Goal: Information Seeking & Learning: Learn about a topic

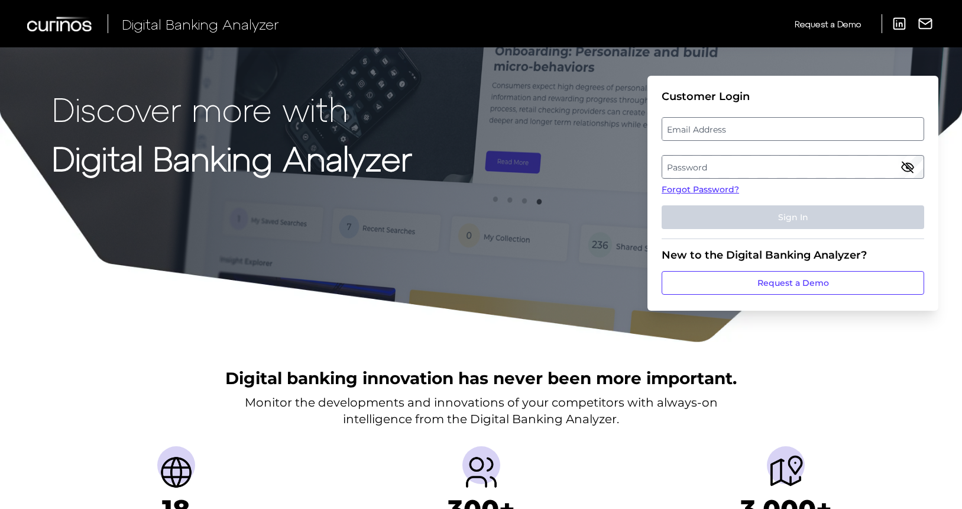
click at [694, 130] on label "Email Address" at bounding box center [792, 128] width 261 height 21
click at [694, 130] on input "email" at bounding box center [793, 129] width 263 height 24
type input "willreese@discover.com"
click at [706, 190] on link "Forgot Password?" at bounding box center [793, 189] width 263 height 12
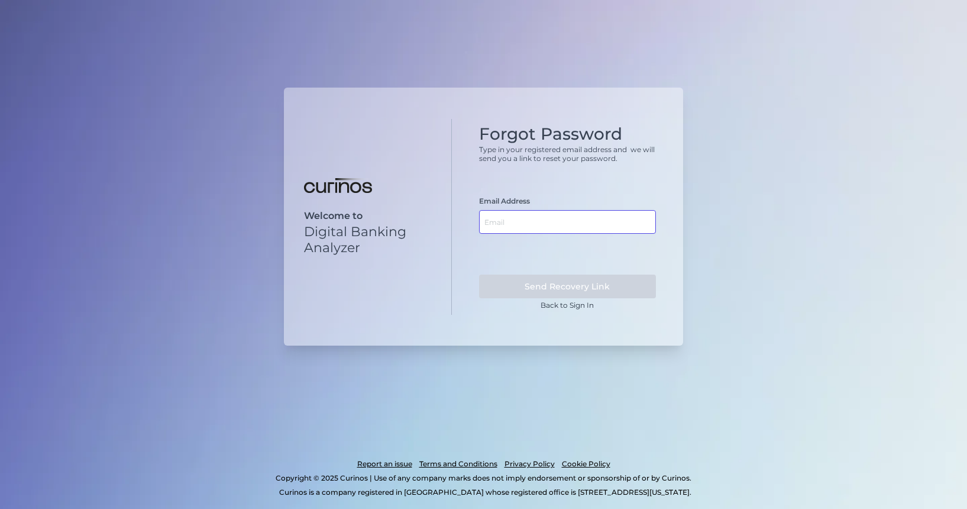
click at [548, 228] on input "text" at bounding box center [567, 222] width 177 height 24
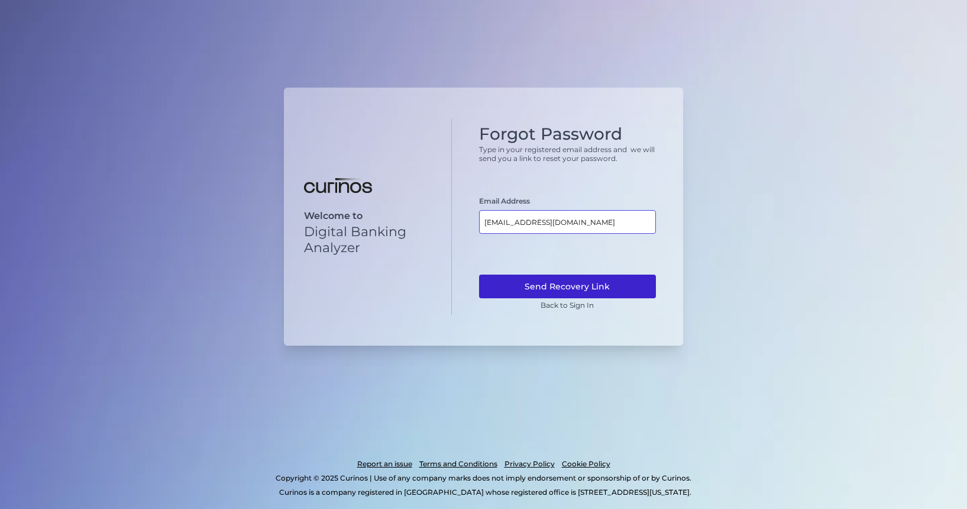
type input "willreese@discover.com"
click at [556, 288] on button "Send Recovery Link" at bounding box center [567, 286] width 177 height 24
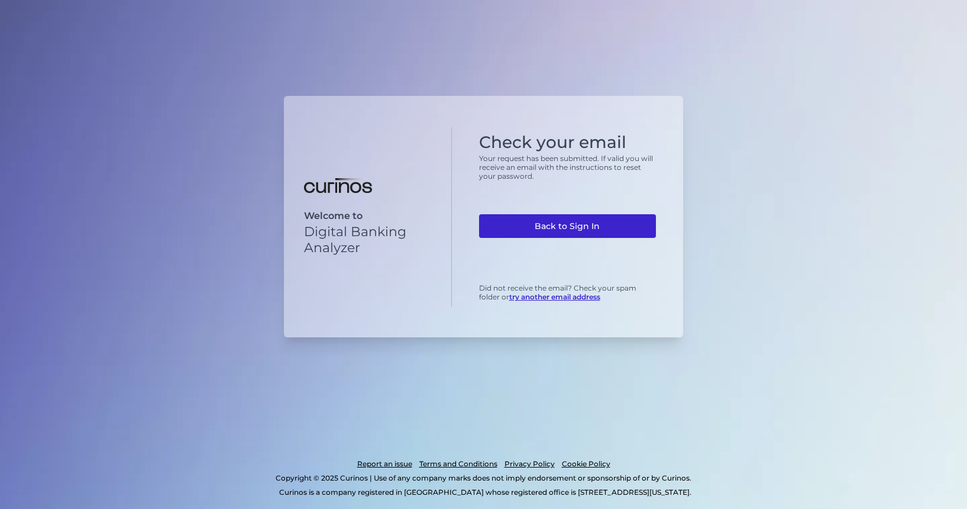
click at [563, 231] on link "Back to Sign In" at bounding box center [567, 226] width 177 height 24
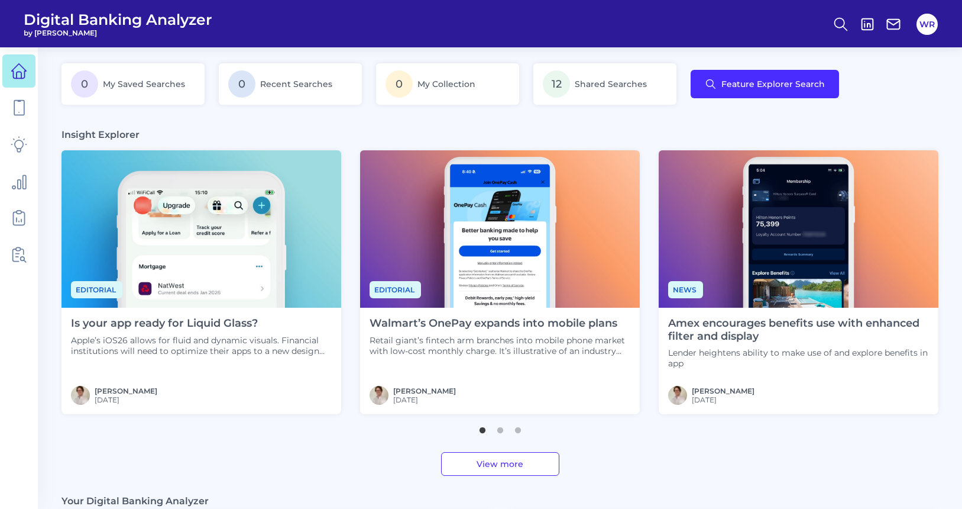
scroll to position [234, 0]
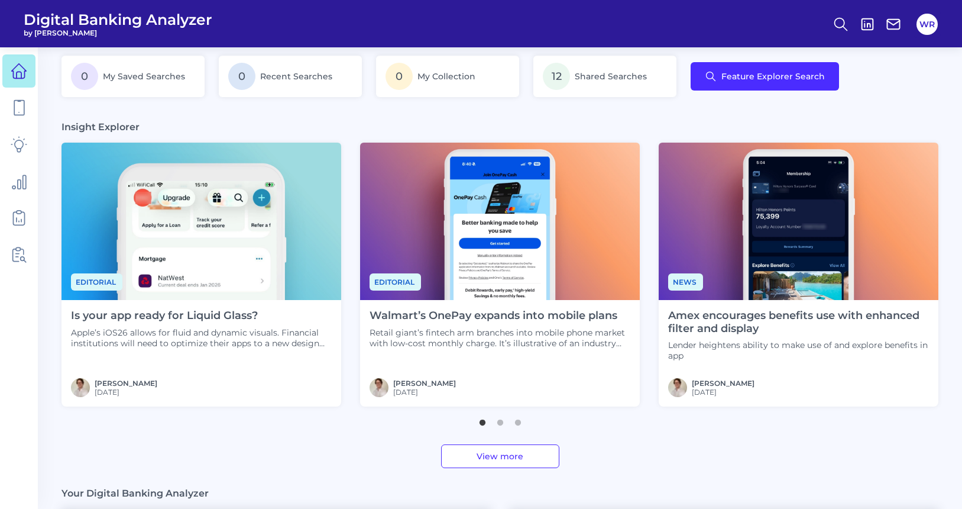
click at [545, 452] on link "View more" at bounding box center [500, 456] width 118 height 24
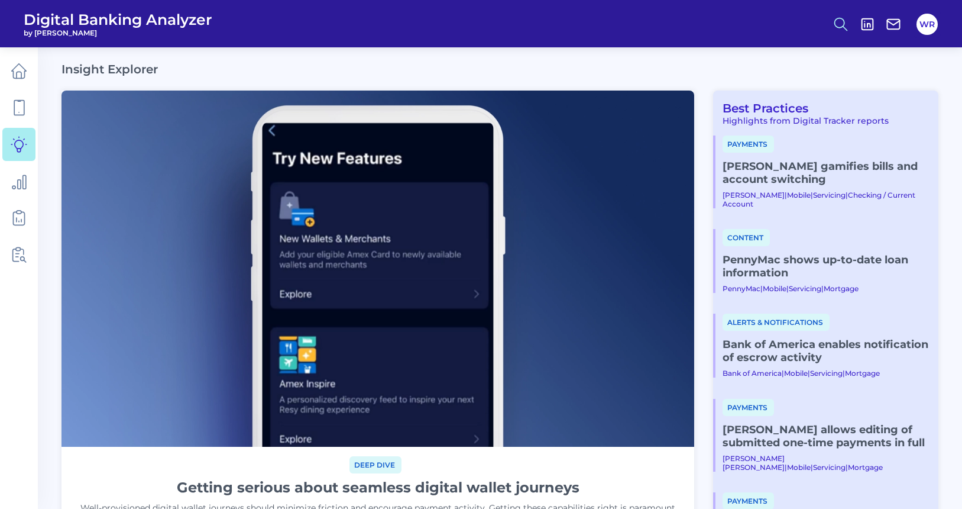
click at [842, 35] on button at bounding box center [841, 24] width 27 height 27
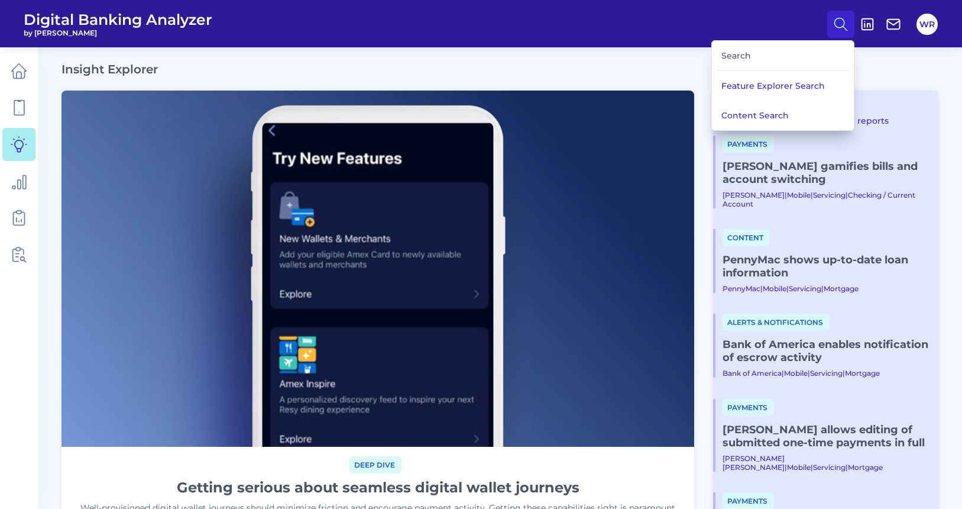
click at [772, 59] on div "Search" at bounding box center [783, 56] width 132 height 30
click at [755, 108] on button "Content Search" at bounding box center [783, 116] width 142 height 30
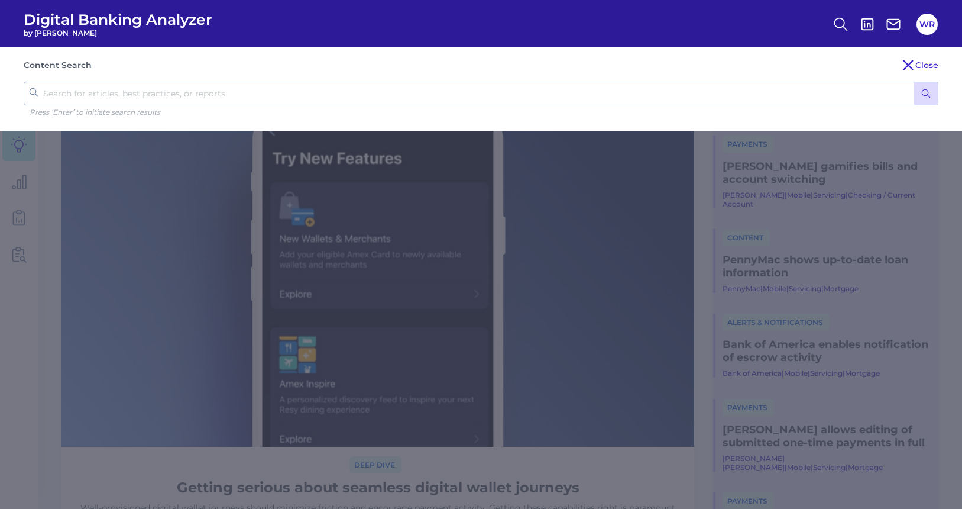
click at [581, 85] on input "text" at bounding box center [481, 94] width 915 height 24
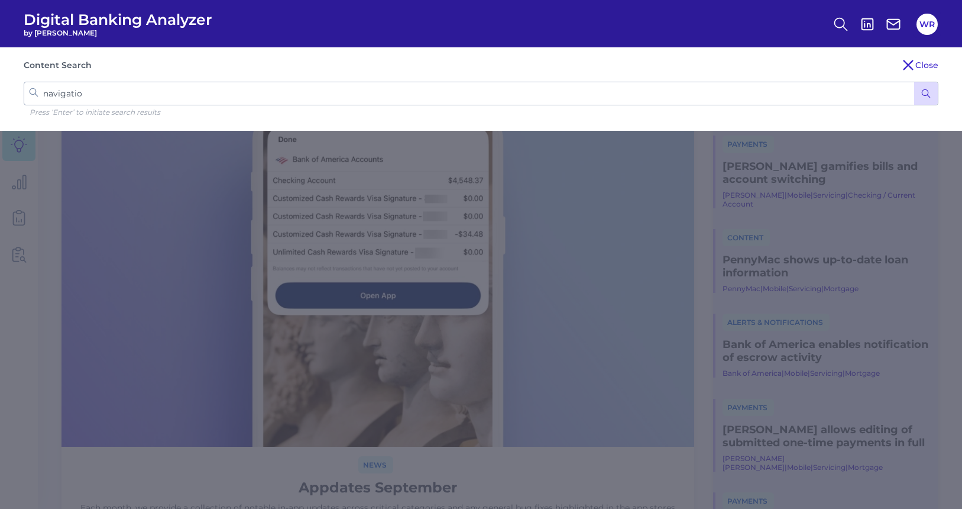
type input "navigation"
click button "submit" at bounding box center [926, 93] width 24 height 22
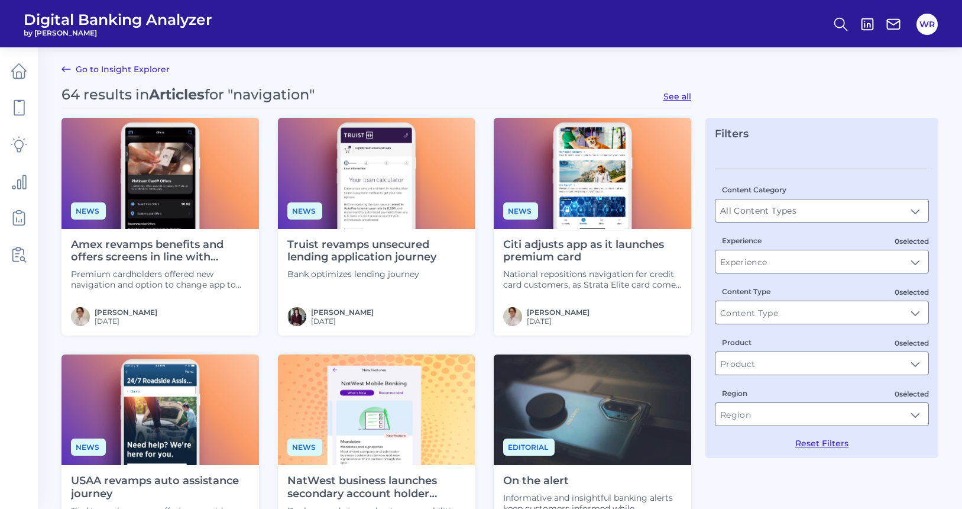
click at [122, 69] on link "Go to Insight Explorer" at bounding box center [116, 69] width 108 height 14
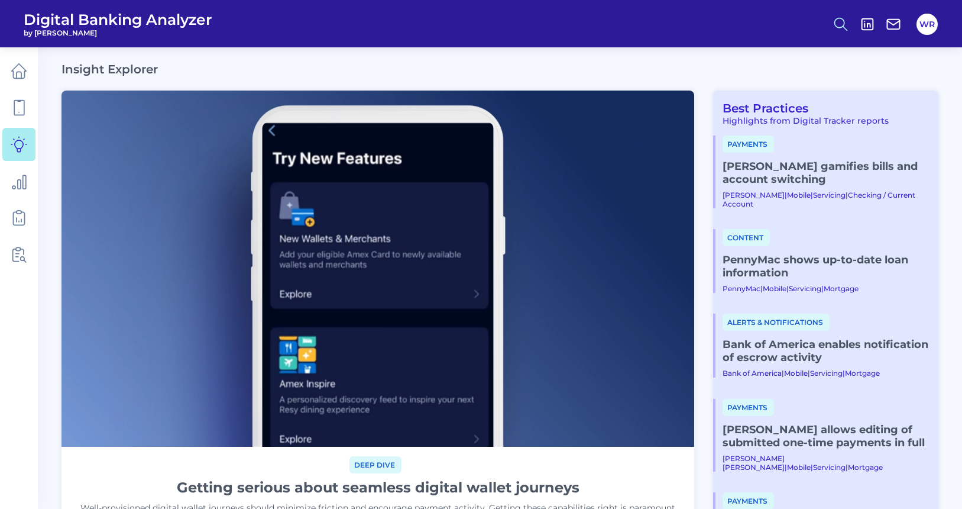
click at [842, 25] on icon at bounding box center [841, 24] width 17 height 17
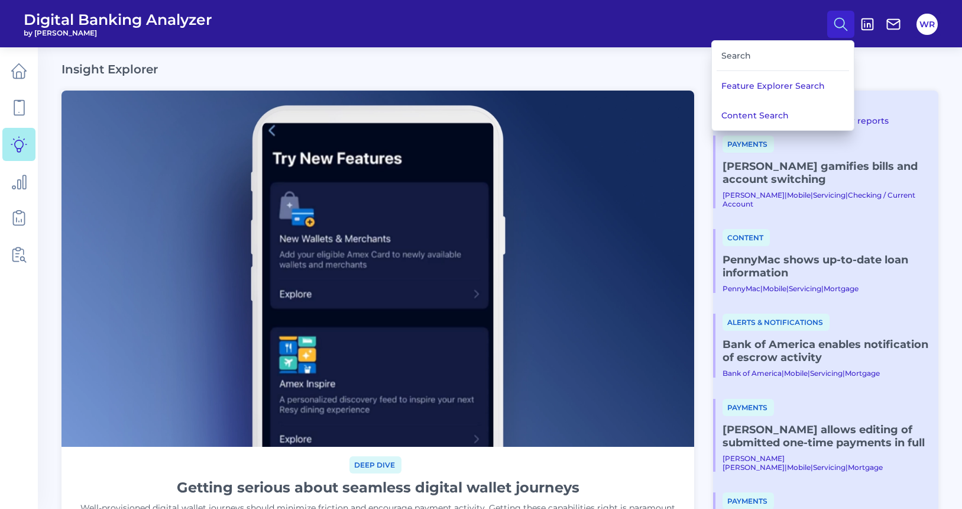
click at [775, 56] on div "Search" at bounding box center [783, 56] width 132 height 30
click at [741, 116] on button "Content Search" at bounding box center [783, 116] width 142 height 30
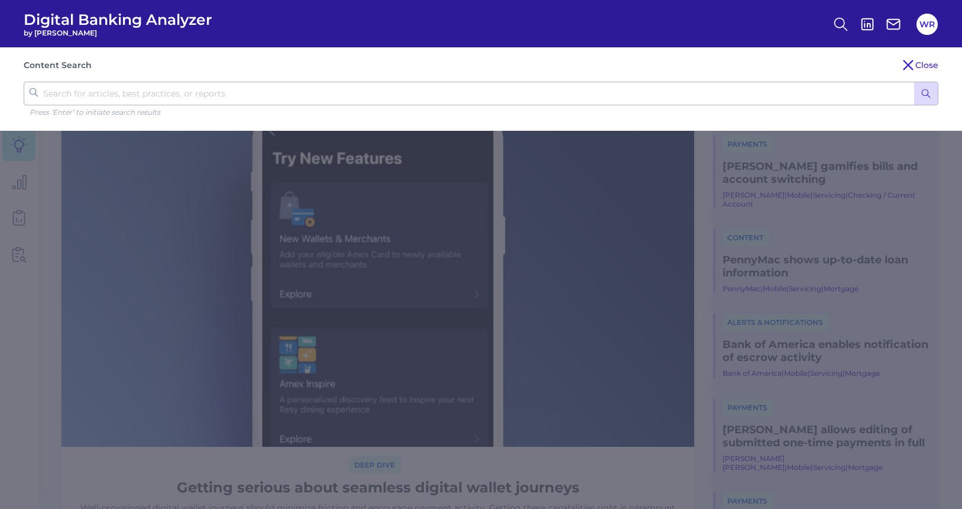
click at [417, 90] on input "text" at bounding box center [481, 94] width 915 height 24
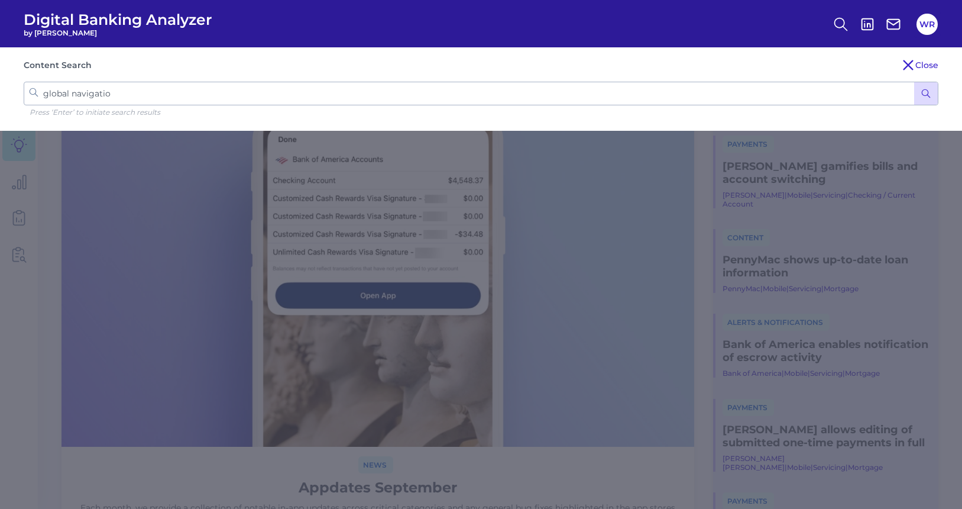
type input "global navigation"
click button "submit" at bounding box center [926, 93] width 24 height 22
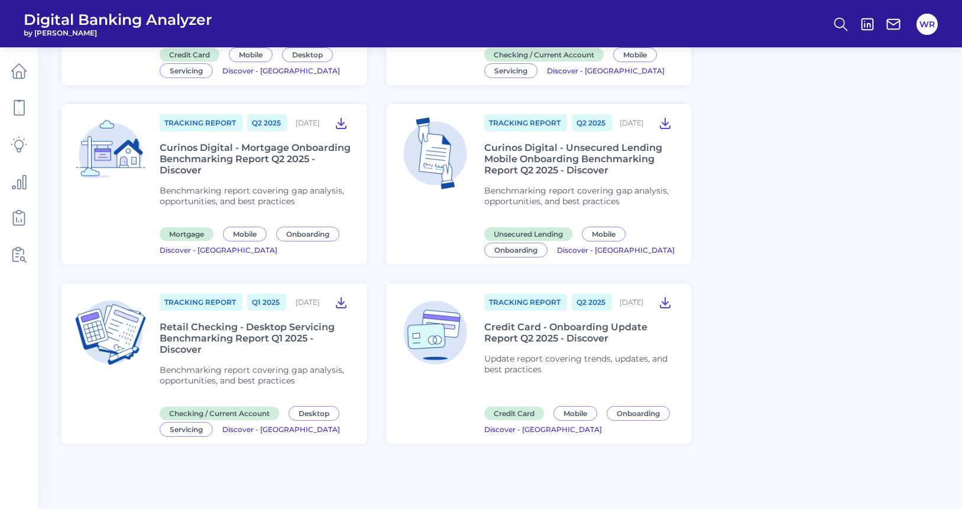
scroll to position [1137, 0]
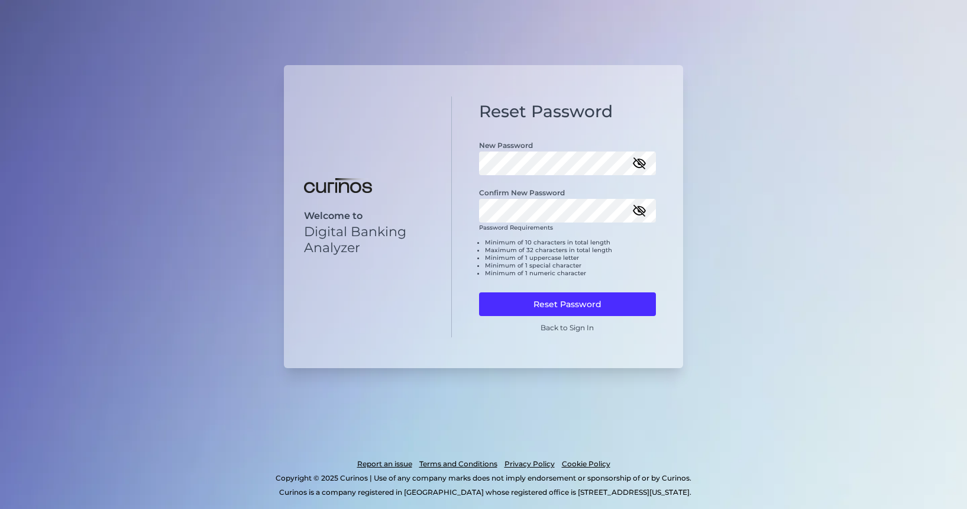
click at [642, 212] on icon "button" at bounding box center [639, 210] width 12 height 8
click at [642, 160] on icon "button" at bounding box center [639, 163] width 14 height 14
click at [549, 305] on button "Reset Password" at bounding box center [567, 304] width 177 height 24
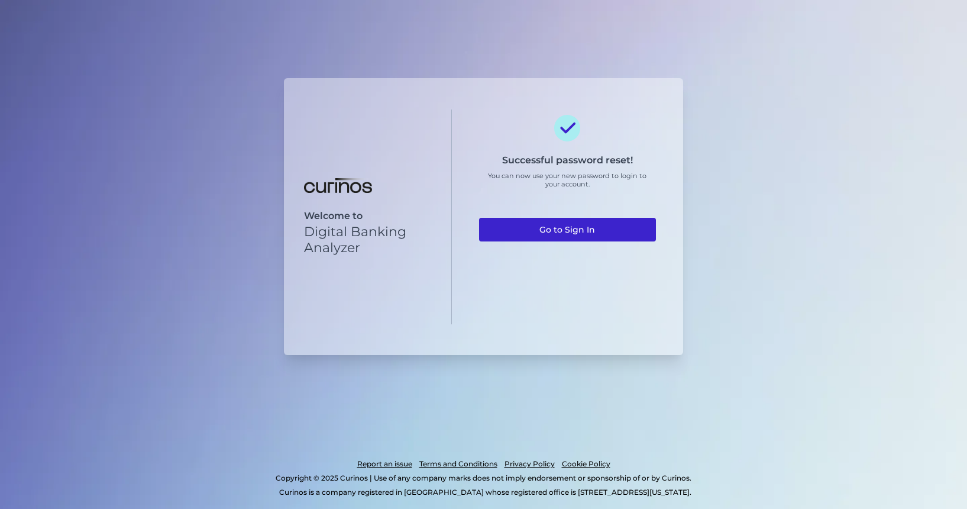
click at [551, 227] on link "Go to Sign In" at bounding box center [567, 230] width 177 height 24
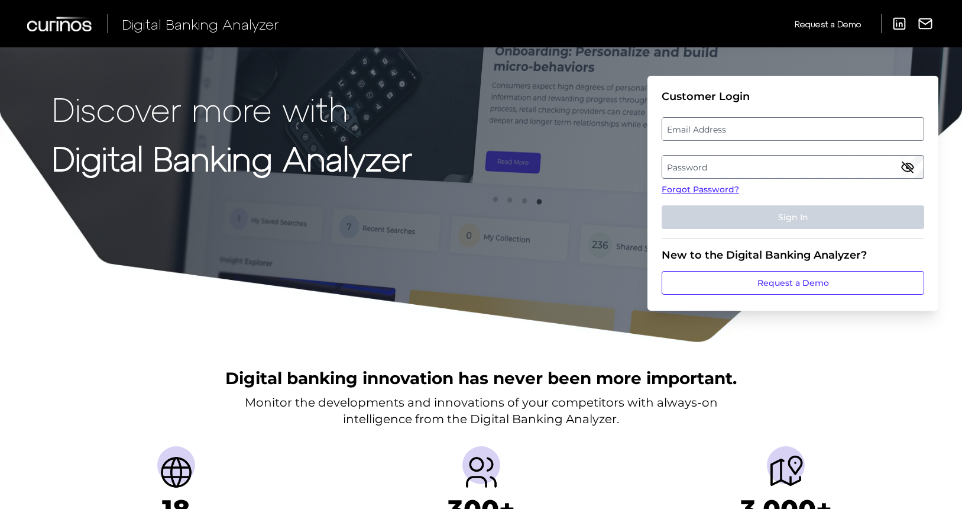
click at [695, 131] on label "Email Address" at bounding box center [792, 128] width 261 height 21
click at [695, 131] on input "email" at bounding box center [793, 129] width 263 height 24
type input "willreese@discover.com"
click at [748, 167] on label "Password" at bounding box center [792, 166] width 261 height 21
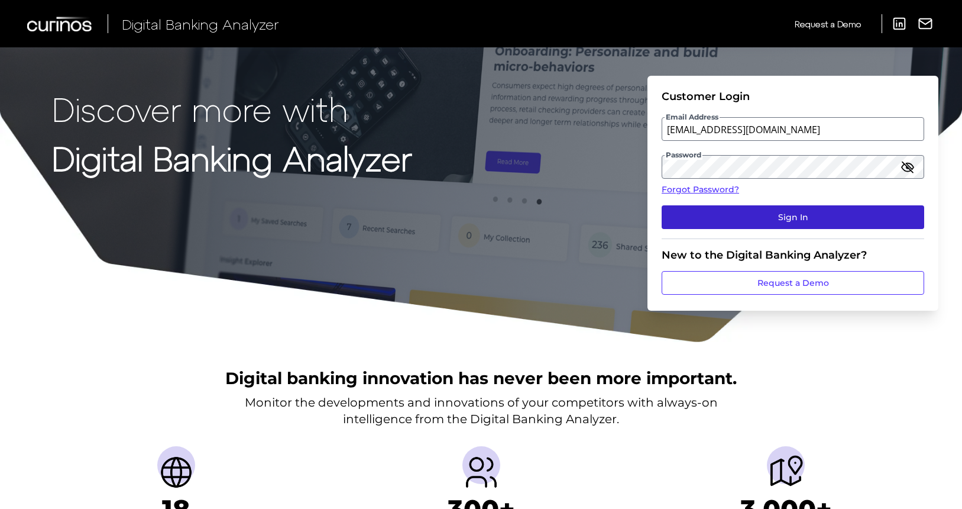
click at [819, 212] on button "Sign In" at bounding box center [793, 217] width 263 height 24
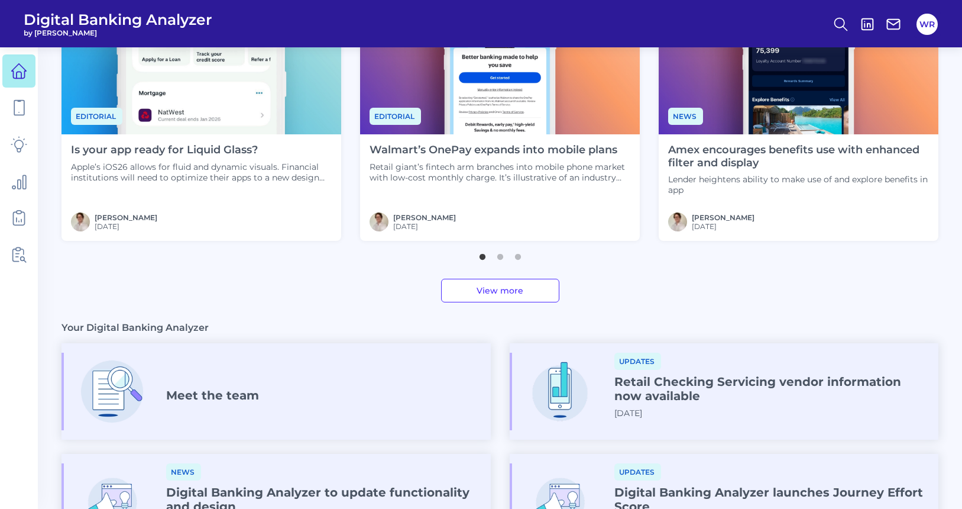
scroll to position [396, 0]
